Goal: Find specific page/section: Find specific page/section

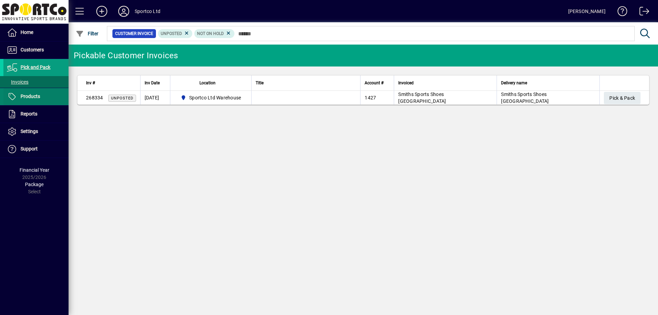
click at [39, 99] on span "Products" at bounding box center [31, 96] width 20 height 5
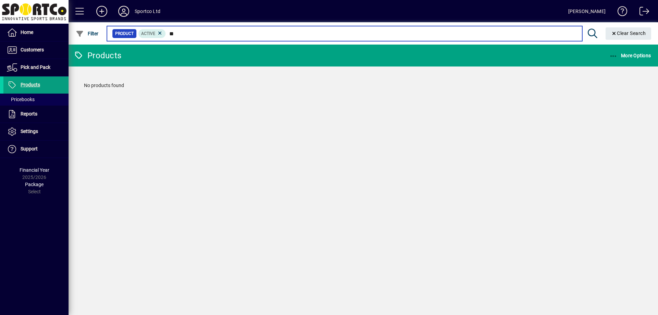
type input "*"
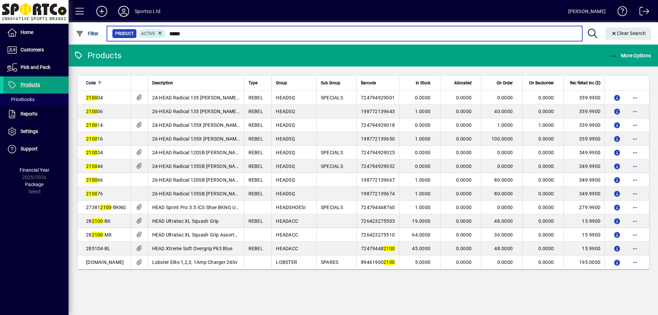
type input "******"
